Goal: Information Seeking & Learning: Check status

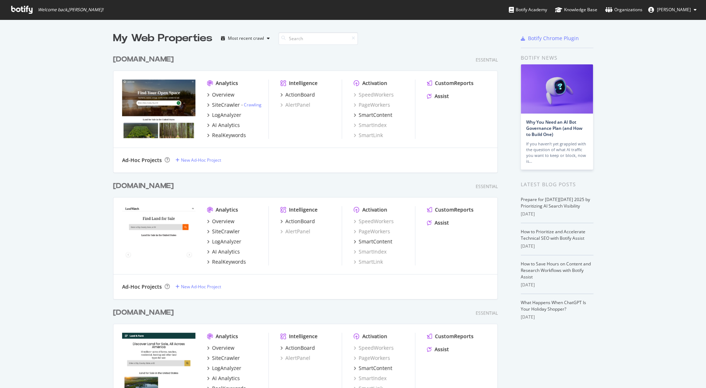
scroll to position [387, 706]
click at [255, 105] on link "Crawling" at bounding box center [253, 105] width 18 height 6
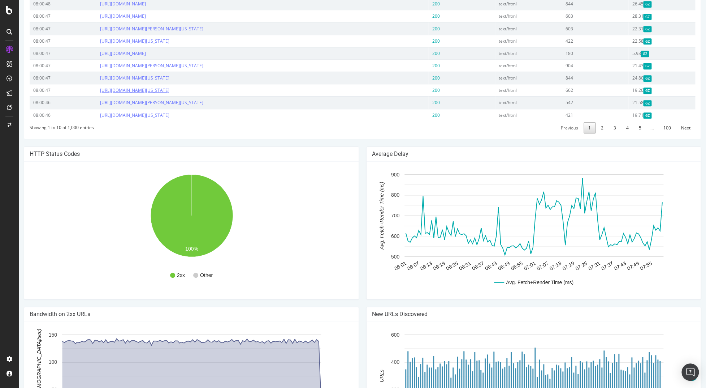
scroll to position [269, 0]
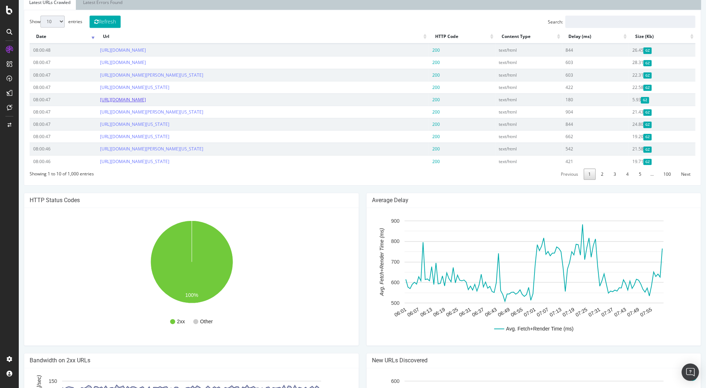
click at [146, 101] on link "[URL][DOMAIN_NAME]" at bounding box center [123, 99] width 46 height 6
